Goal: Find specific page/section: Find specific page/section

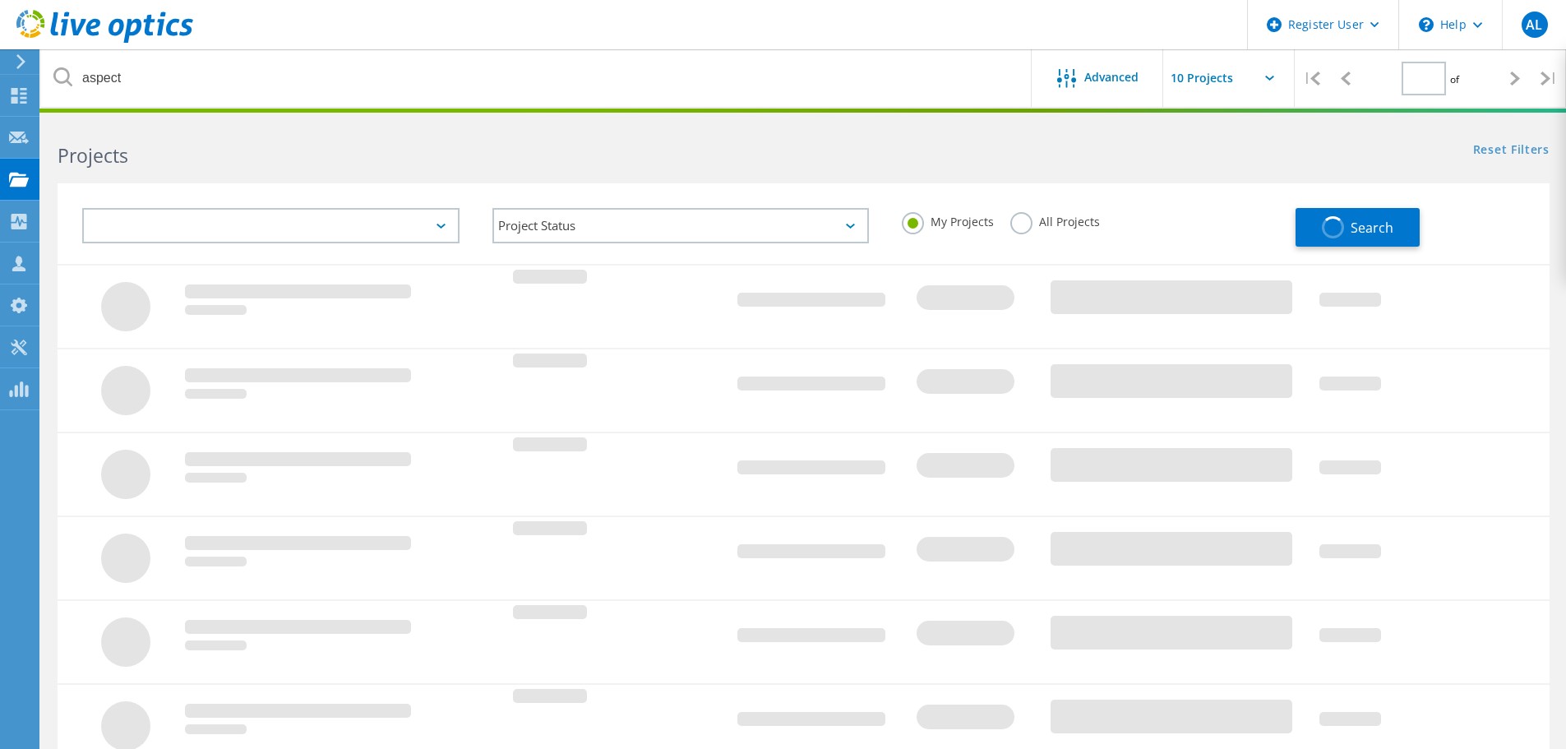
type input "1"
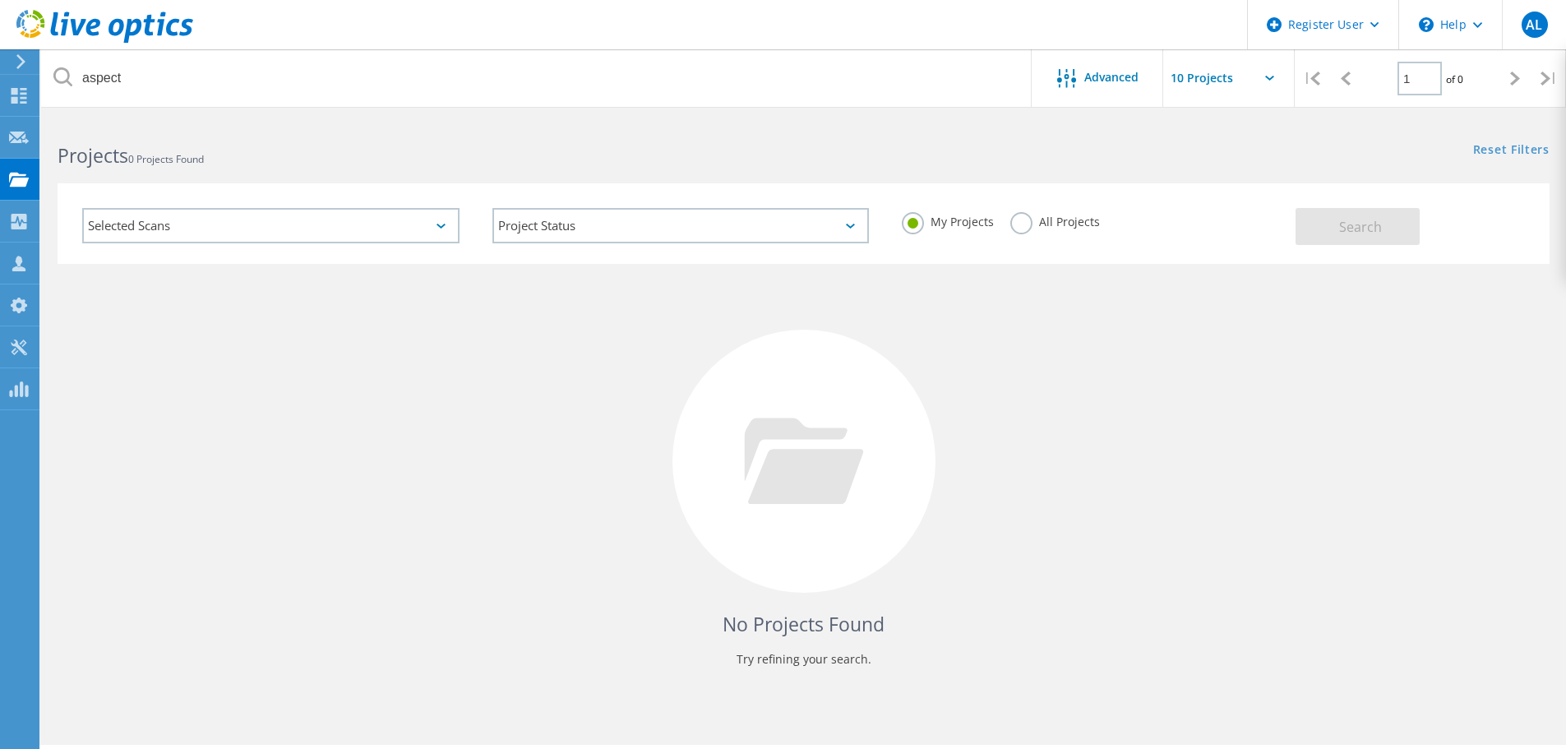
click at [1023, 228] on label "All Projects" at bounding box center [1055, 220] width 90 height 16
click at [0, 0] on input "All Projects" at bounding box center [0, 0] width 0 height 0
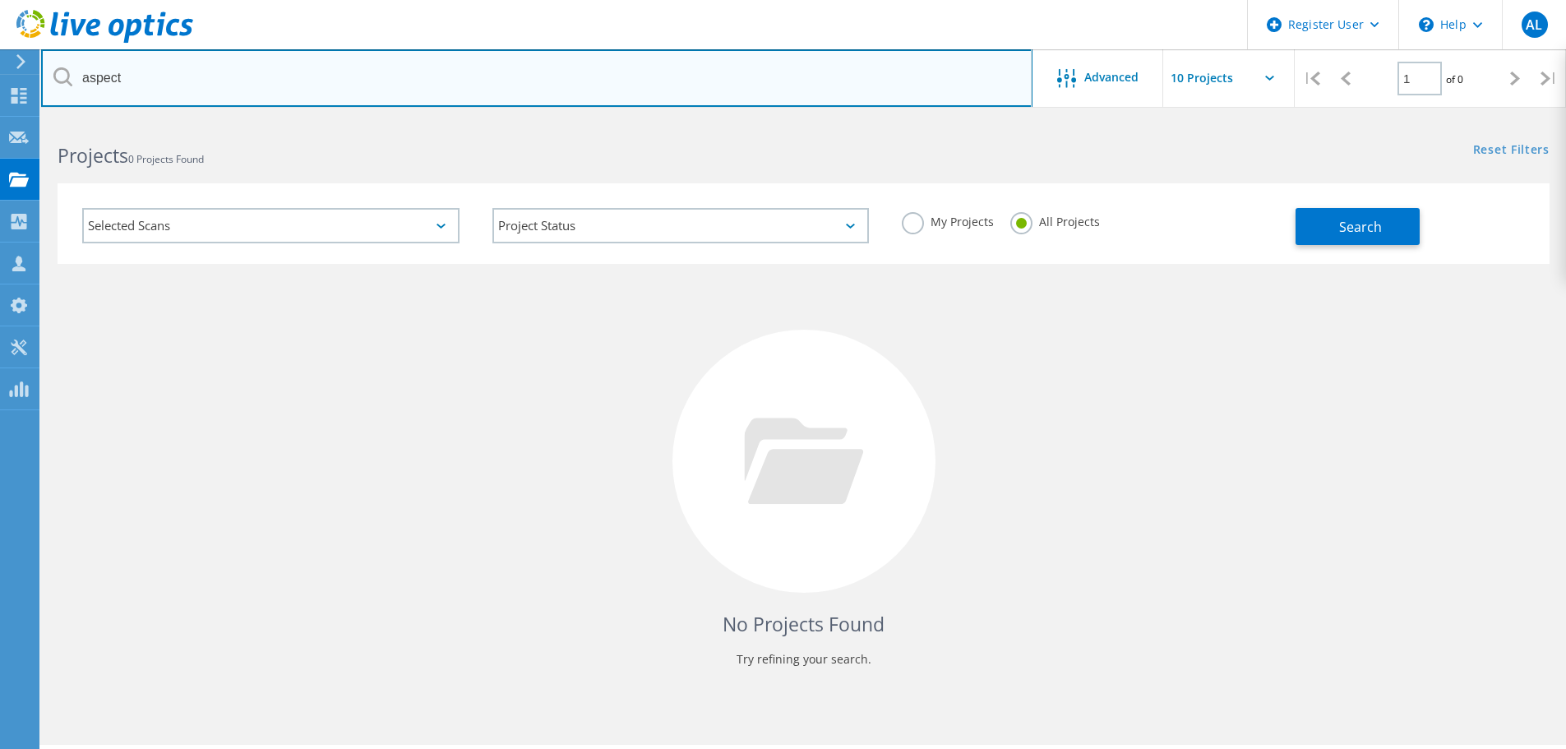
drag, startPoint x: 327, startPoint y: 77, endPoint x: 41, endPoint y: 72, distance: 286.1
click at [41, 72] on input "aspect" at bounding box center [536, 78] width 991 height 58
type input "loccitane"
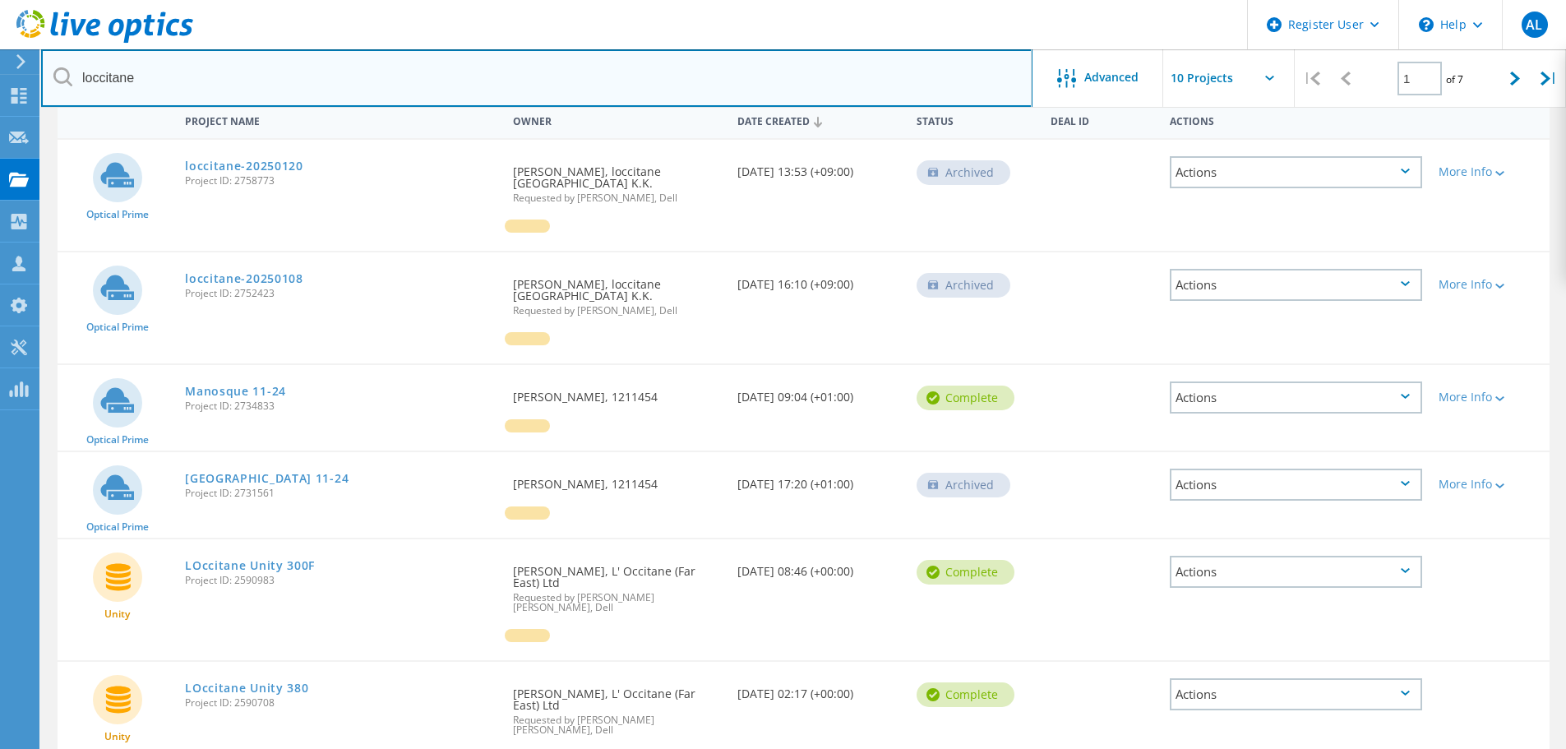
scroll to position [164, 0]
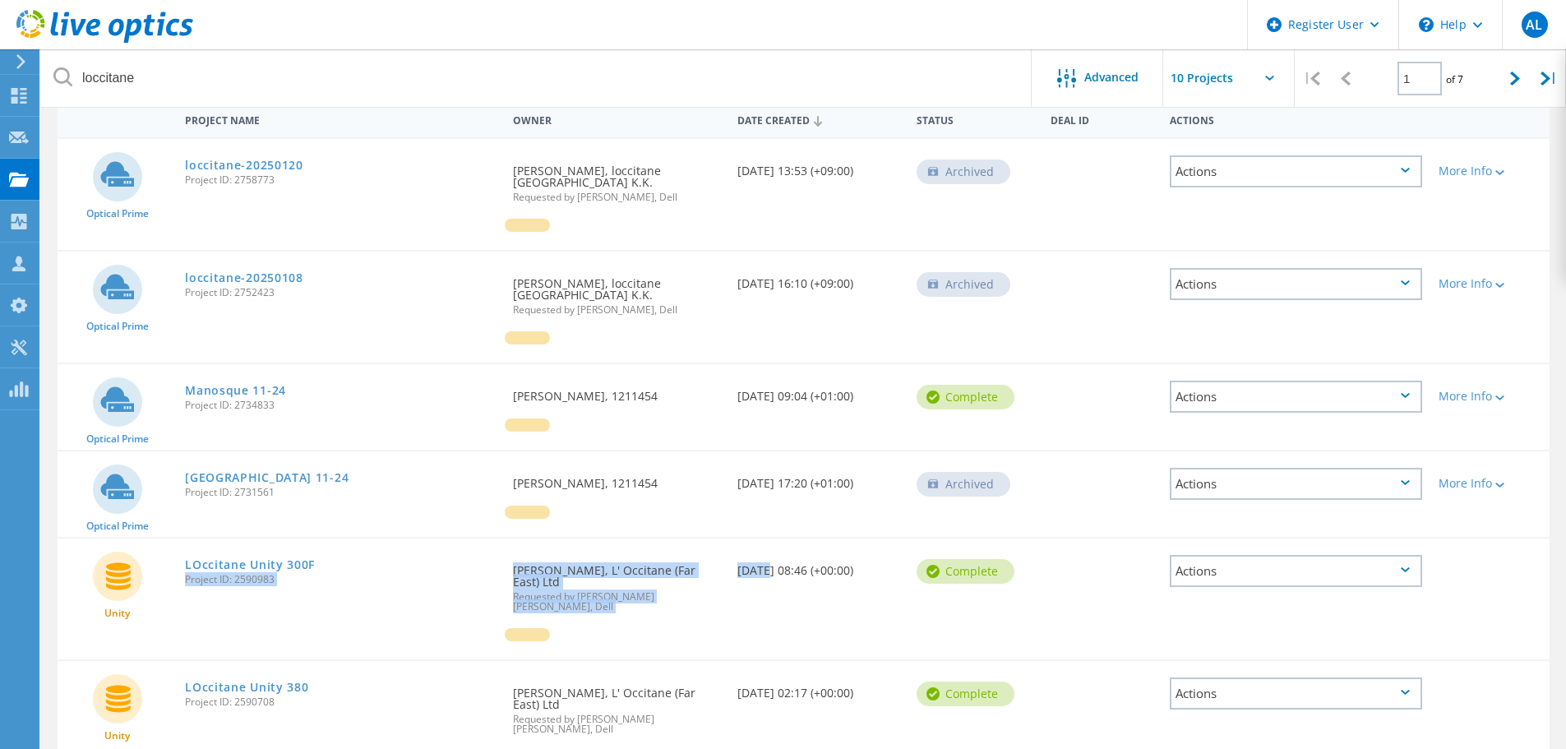
drag, startPoint x: 495, startPoint y: 532, endPoint x: 759, endPoint y: 562, distance: 266.4
click at [759, 562] on div "Unity LOccitane Unity 300F Project ID: 2590983 Requested By [PERSON_NAME], L' O…" at bounding box center [804, 598] width 1492 height 121
click at [703, 628] on div at bounding box center [617, 643] width 224 height 31
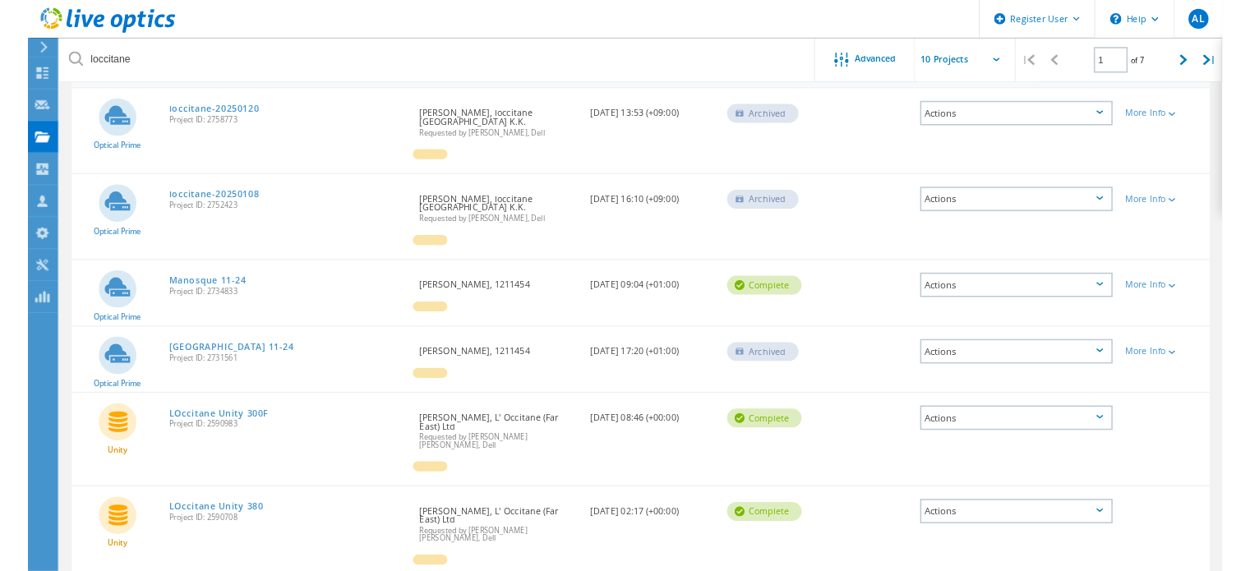
scroll to position [0, 0]
